Goal: Task Accomplishment & Management: Use online tool/utility

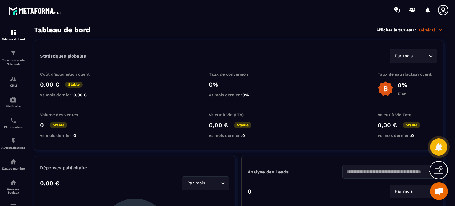
click at [1, 60] on div at bounding box center [13, 116] width 27 height 192
click at [8, 60] on p "Tunnel de vente Site web" at bounding box center [13, 62] width 24 height 8
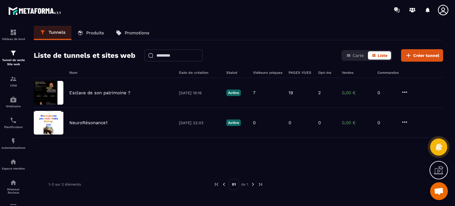
click at [248, 55] on div "Liste de tunnels et sites web Carte Liste Créer tunnel" at bounding box center [239, 55] width 410 height 12
click at [205, 38] on div "Tunnels Produits Promotions" at bounding box center [239, 33] width 410 height 15
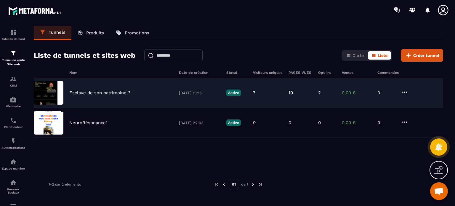
click at [124, 88] on div "Esclave de son patrimoine ? [DATE] 19:16 Active 7 19 2 0,00 € 0" at bounding box center [239, 93] width 410 height 30
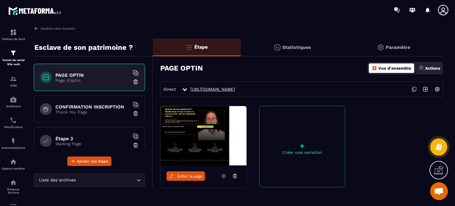
click at [213, 90] on link "[URL][DOMAIN_NAME]" at bounding box center [213, 89] width 44 height 5
click at [84, 112] on p "Thank You Page" at bounding box center [92, 112] width 74 height 5
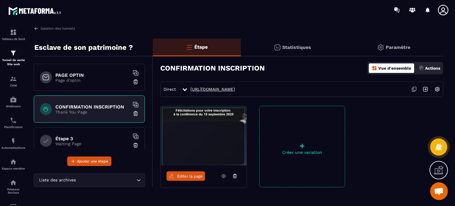
click at [208, 89] on link "[URL][DOMAIN_NAME]" at bounding box center [213, 89] width 44 height 5
click at [82, 135] on div "Étape 3 Waiting Page" at bounding box center [89, 140] width 111 height 27
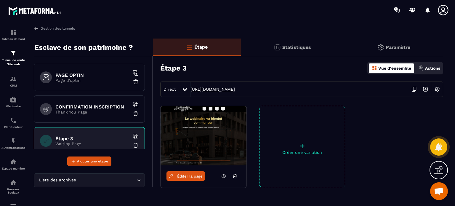
click at [200, 91] on link "[URL][DOMAIN_NAME]" at bounding box center [213, 89] width 44 height 5
click at [158, 25] on section "Tableau de bord Tunnel de vente Site web CRM Webinaire Planificateur Automatisa…" at bounding box center [227, 115] width 455 height 190
click at [42, 28] on link "Gestion des tunnels" at bounding box center [54, 28] width 41 height 5
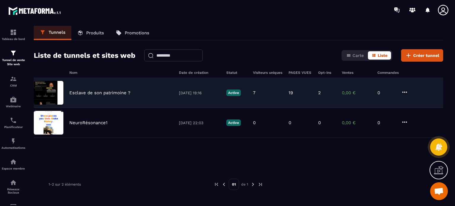
click at [127, 88] on div "Esclave de son patrimoine ? [DATE] 19:16 Active 7 19 2 0,00 € 0" at bounding box center [239, 93] width 410 height 30
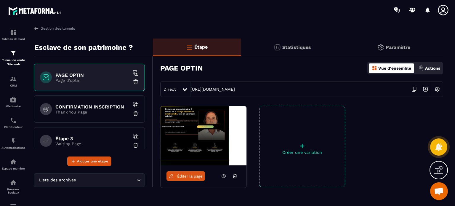
click at [247, 70] on div "PAGE OPTIN Vue d'ensemble Actions" at bounding box center [301, 68] width 283 height 21
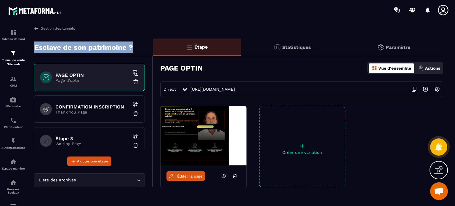
drag, startPoint x: 32, startPoint y: 45, endPoint x: 133, endPoint y: 47, distance: 100.9
click at [133, 47] on div "Gestion des tunnels [GEOGRAPHIC_DATA] de son patrimoine ? PAGE OPTIN Page d'opt…" at bounding box center [239, 115] width 422 height 178
click at [97, 47] on p "Esclave de son patrimoine ?" at bounding box center [83, 48] width 99 height 12
drag, startPoint x: 134, startPoint y: 47, endPoint x: 36, endPoint y: 48, distance: 98.8
click at [36, 48] on div "Esclave de son patrimoine ?" at bounding box center [93, 48] width 119 height 18
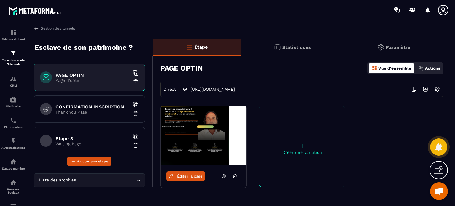
click at [97, 60] on div "PAGE OPTIN Page d'optin CONFIRMATION INSCRIPTION Thank You Page Étape 3 Waiting…" at bounding box center [93, 111] width 119 height 110
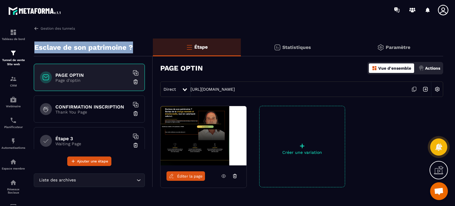
drag, startPoint x: 134, startPoint y: 48, endPoint x: 31, endPoint y: 46, distance: 103.5
click at [31, 46] on div "Gestion des tunnels [GEOGRAPHIC_DATA] de son patrimoine ? PAGE OPTIN Page d'opt…" at bounding box center [239, 115] width 422 height 178
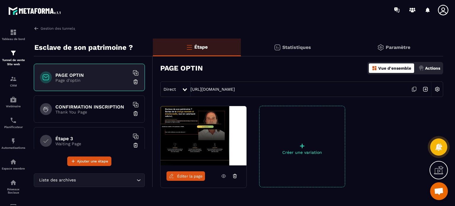
click at [216, 29] on div "Gestion des tunnels" at bounding box center [239, 28] width 410 height 5
drag, startPoint x: 98, startPoint y: 48, endPoint x: 39, endPoint y: 41, distance: 58.6
click at [39, 41] on div "Esclave de son patrimoine ?" at bounding box center [93, 48] width 119 height 18
click at [130, 50] on p "Esclave de son patrimoine ?" at bounding box center [83, 48] width 99 height 12
click at [94, 117] on div "CONFIRMATION INSCRIPTION Thank You Page" at bounding box center [89, 108] width 111 height 27
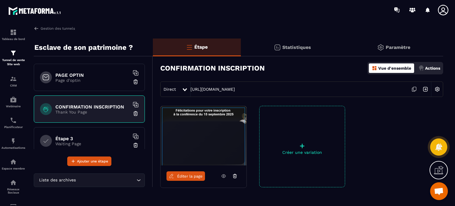
click at [84, 138] on h6 "Étape 3" at bounding box center [92, 139] width 74 height 6
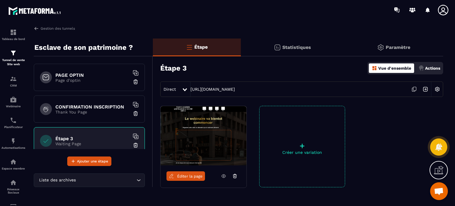
click at [77, 77] on h6 "PAGE OPTIN" at bounding box center [92, 75] width 74 height 6
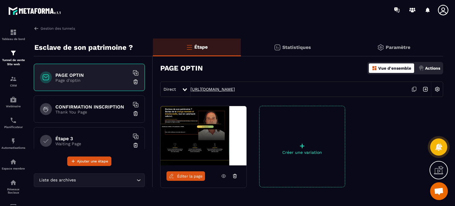
click at [224, 88] on link "[URL][DOMAIN_NAME]" at bounding box center [213, 89] width 44 height 5
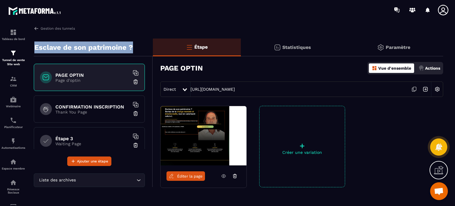
drag, startPoint x: 140, startPoint y: 48, endPoint x: 36, endPoint y: 40, distance: 105.0
click at [36, 40] on div "Esclave de son patrimoine ?" at bounding box center [93, 48] width 119 height 18
click at [88, 37] on div "Gestion des tunnels [GEOGRAPHIC_DATA] de son patrimoine ? PAGE OPTIN Page d'opt…" at bounding box center [239, 115] width 422 height 178
drag, startPoint x: 135, startPoint y: 49, endPoint x: 59, endPoint y: 46, distance: 76.0
click at [59, 46] on div "Esclave de son patrimoine ?" at bounding box center [93, 48] width 119 height 18
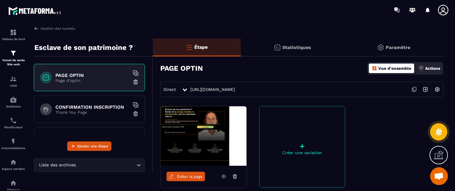
click at [152, 27] on div "Gestion des tunnels" at bounding box center [239, 28] width 410 height 5
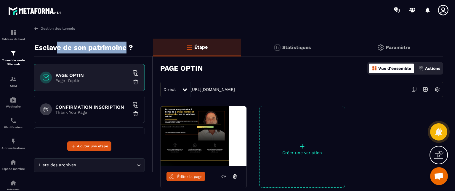
drag, startPoint x: 126, startPoint y: 51, endPoint x: 58, endPoint y: 45, distance: 68.5
click at [58, 45] on p "Esclave de son patrimoine ?" at bounding box center [83, 48] width 99 height 12
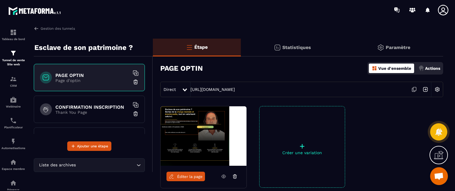
click at [35, 45] on p "Esclave de son patrimoine ?" at bounding box center [83, 48] width 99 height 12
click at [40, 28] on link "Gestion des tunnels" at bounding box center [54, 28] width 41 height 5
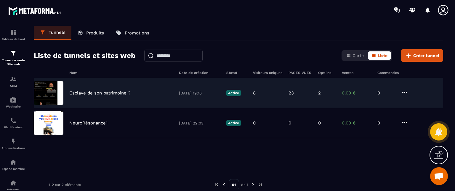
click at [77, 93] on p "Esclave de son patrimoine ?" at bounding box center [99, 92] width 61 height 5
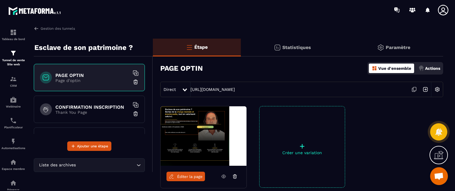
click at [89, 103] on div "CONFIRMATION INSCRIPTION Thank You Page" at bounding box center [89, 108] width 111 height 27
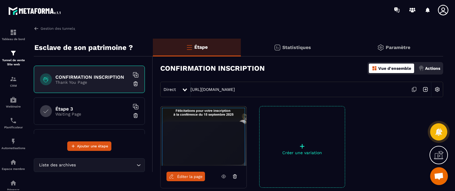
scroll to position [34, 0]
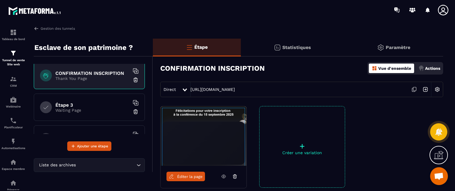
click at [77, 106] on h6 "Étape 3" at bounding box center [92, 105] width 74 height 6
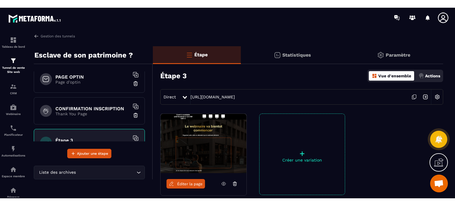
scroll to position [0, 0]
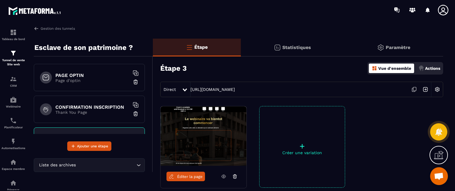
click at [86, 74] on h6 "PAGE OPTIN" at bounding box center [92, 75] width 74 height 6
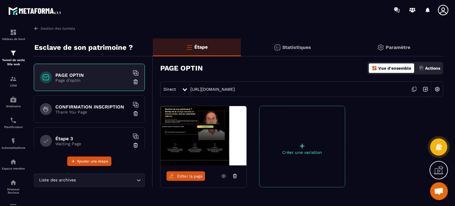
click at [77, 113] on p "Thank You Page" at bounding box center [92, 112] width 74 height 5
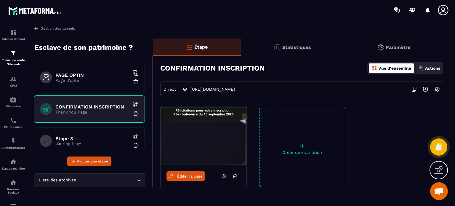
click at [91, 78] on p "Page d'optin" at bounding box center [92, 80] width 74 height 5
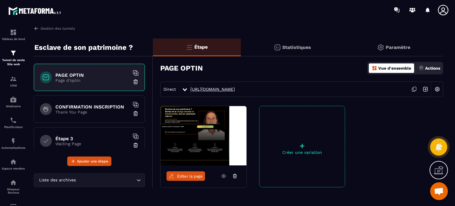
click at [205, 87] on link "[URL][DOMAIN_NAME]" at bounding box center [213, 89] width 44 height 5
click at [183, 176] on span "Éditer la page" at bounding box center [190, 176] width 26 height 4
